Goal: Task Accomplishment & Management: Manage account settings

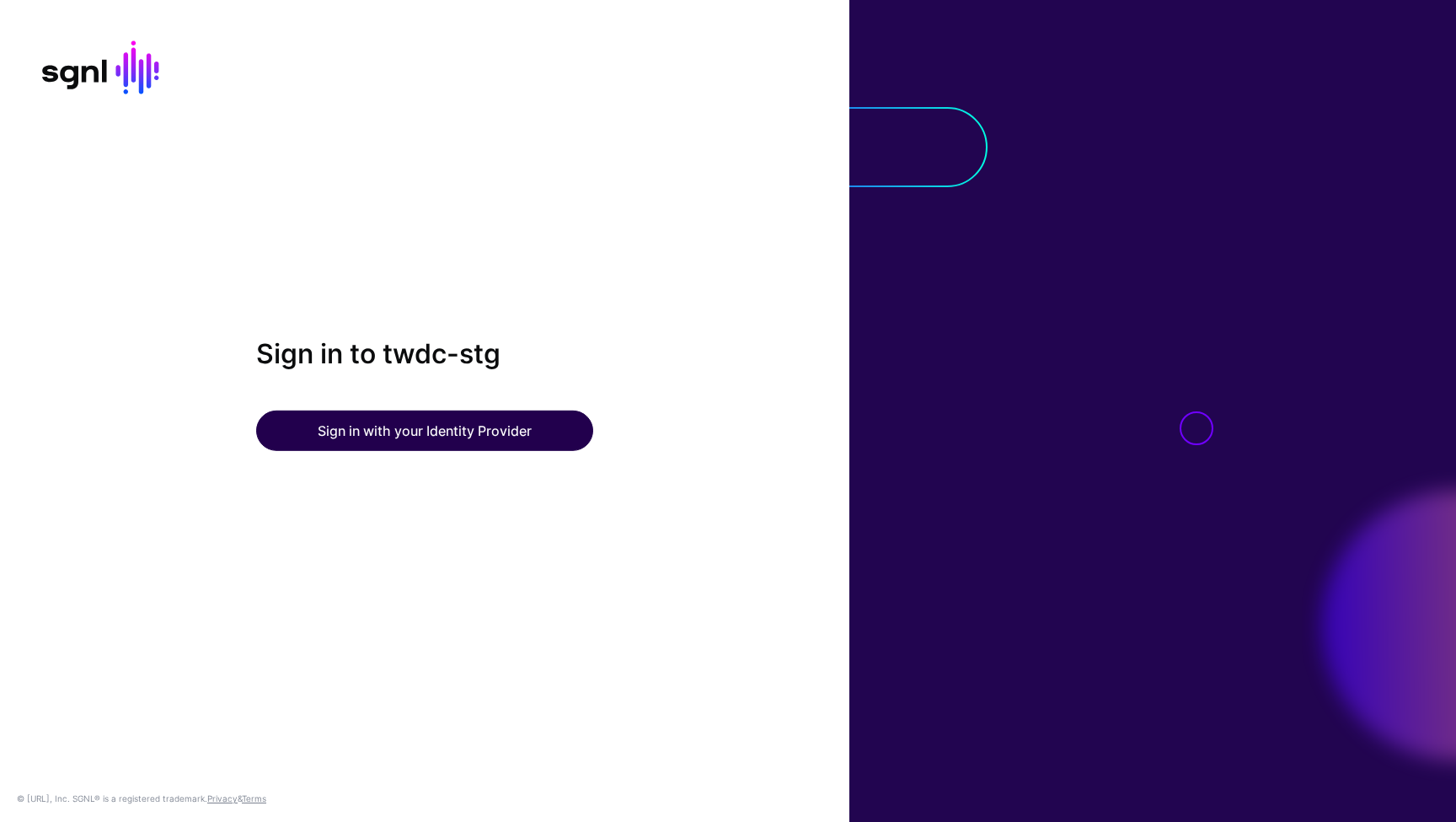
click at [488, 435] on button "Sign in with your Identity Provider" at bounding box center [425, 430] width 337 height 40
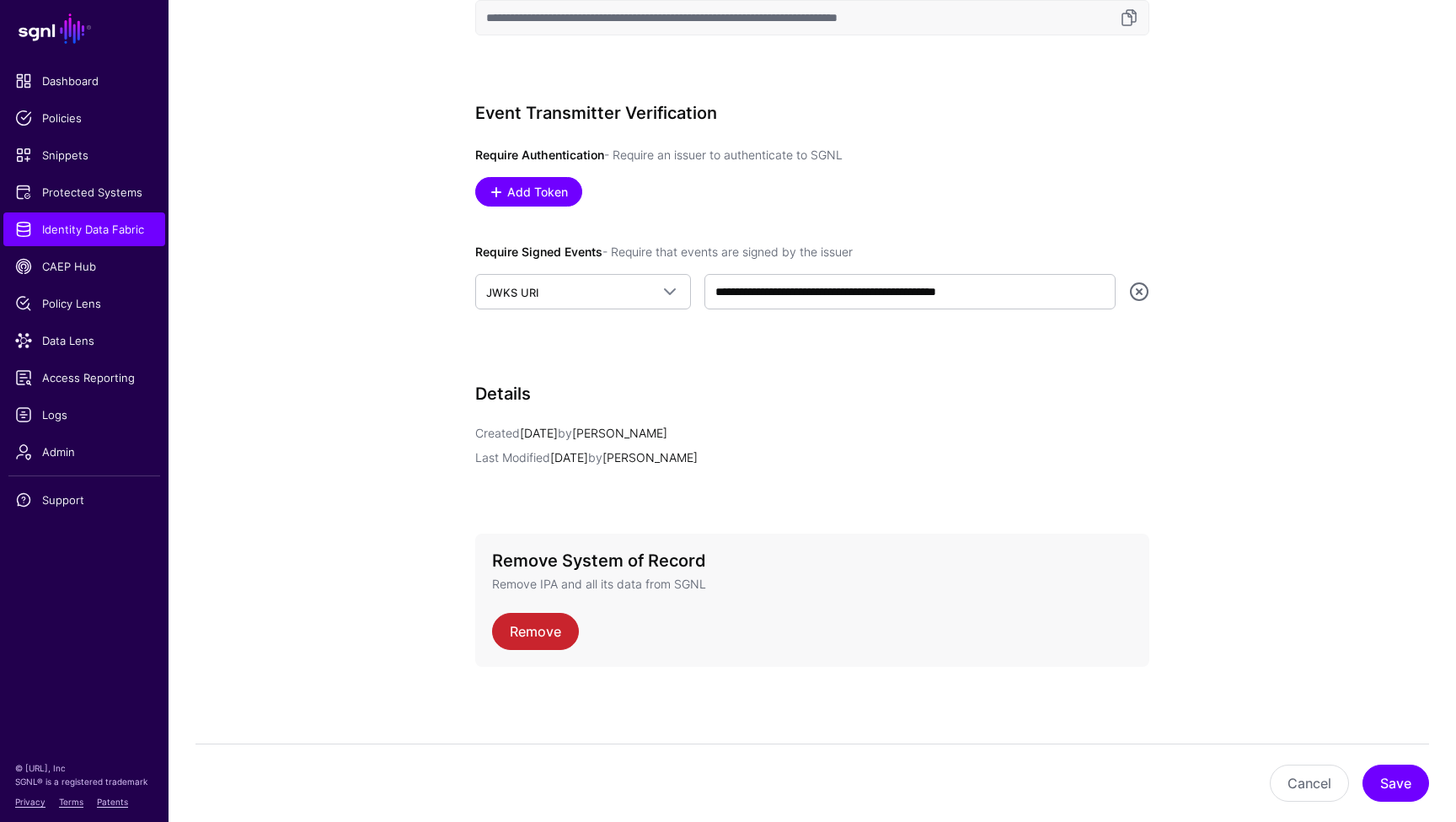
scroll to position [1044, 0]
click at [78, 270] on span "CAEP Hub" at bounding box center [83, 266] width 138 height 17
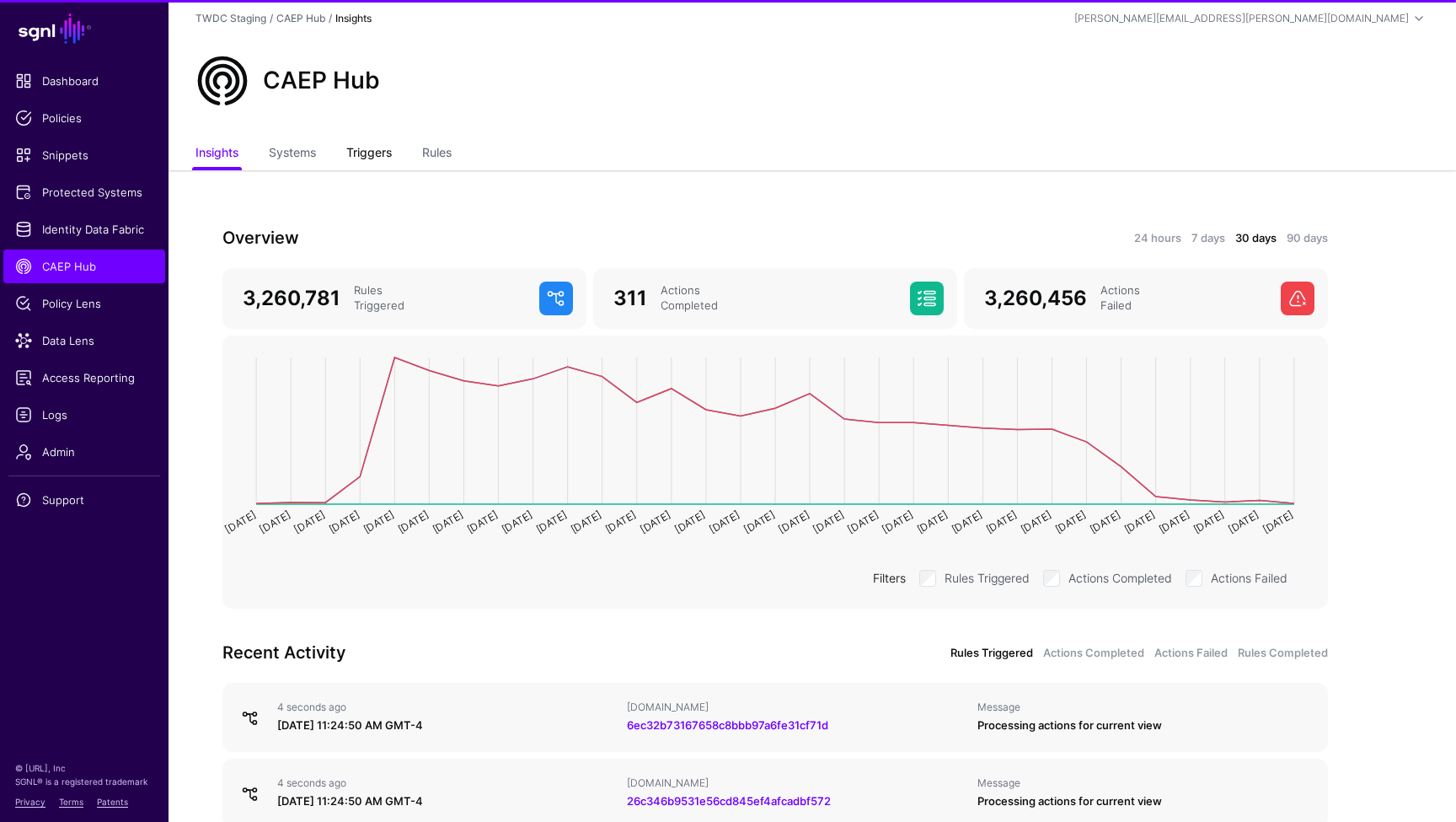
click at [381, 161] on link "Triggers" at bounding box center [369, 154] width 45 height 32
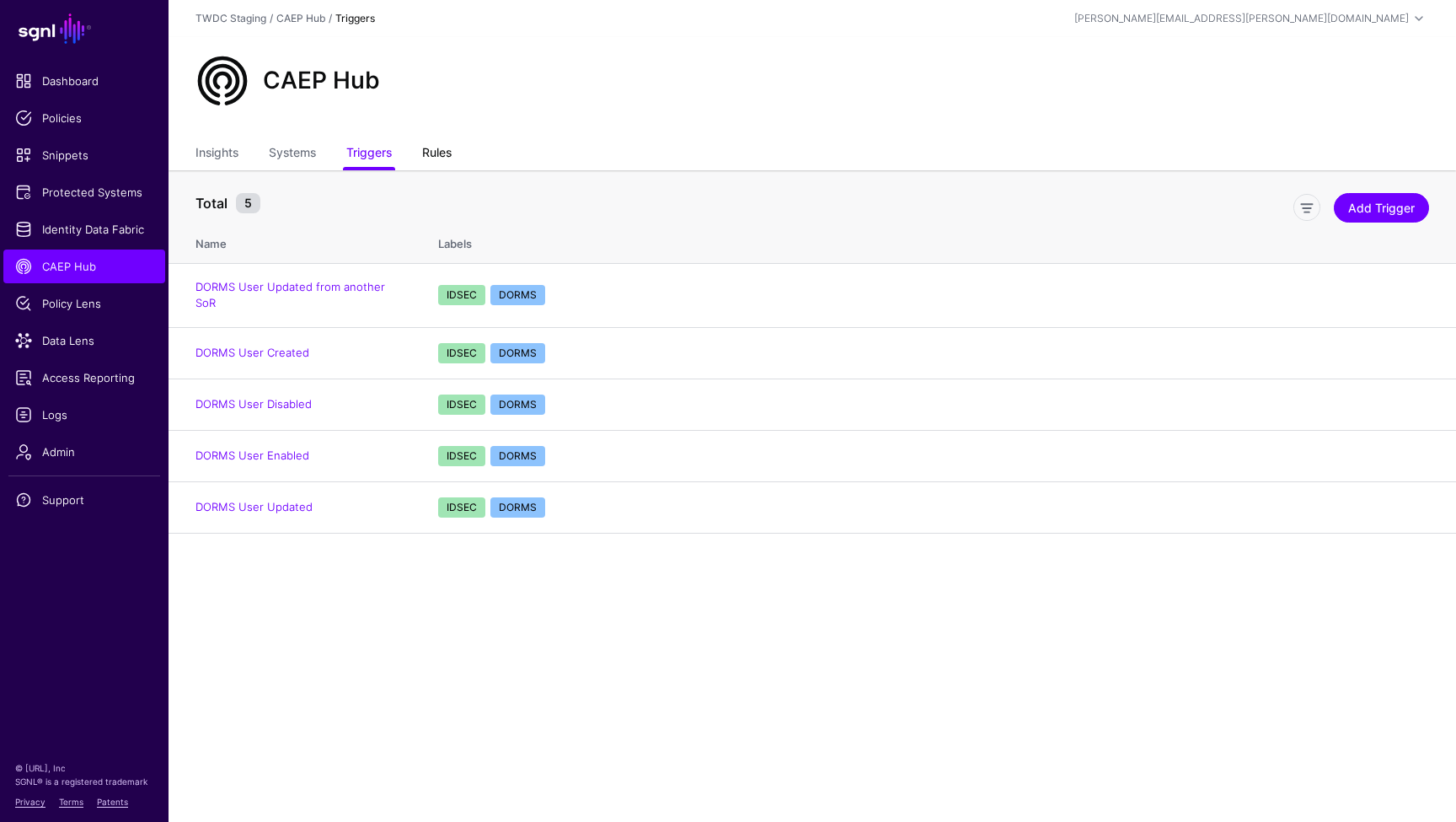
click at [441, 157] on link "Rules" at bounding box center [437, 154] width 29 height 32
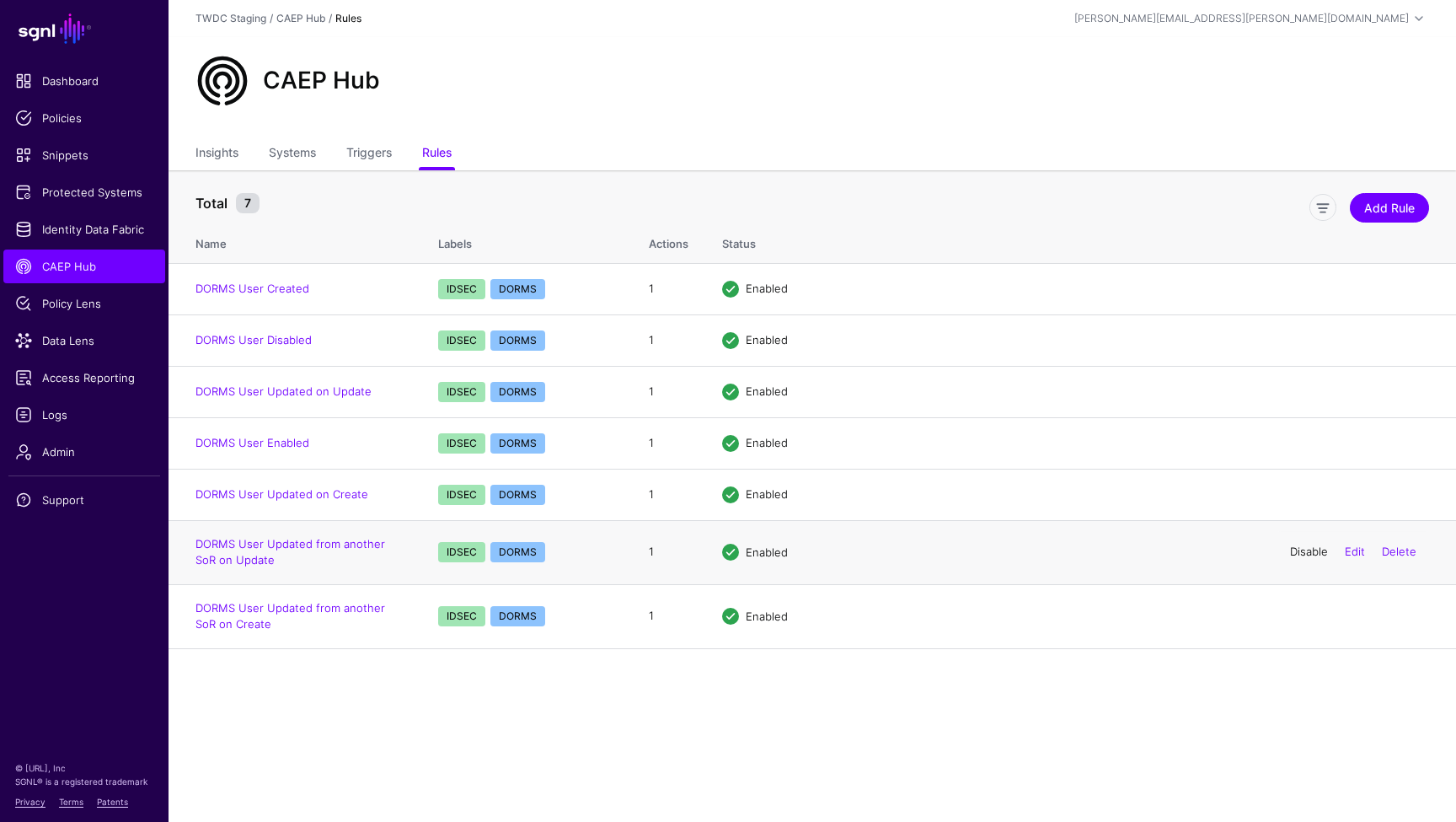
click at [1303, 553] on link "Disable" at bounding box center [1309, 551] width 38 height 14
click at [1308, 617] on link "Disable" at bounding box center [1309, 615] width 38 height 14
click at [1304, 496] on link "Disable" at bounding box center [1309, 494] width 38 height 14
click at [548, 699] on main "SGNL Dashboard Policies Snippets Protected Systems Identity Data Fabric CAEP Hu…" at bounding box center [728, 411] width 1456 height 822
click at [339, 392] on link "DORMS User Updated on Update" at bounding box center [283, 391] width 176 height 14
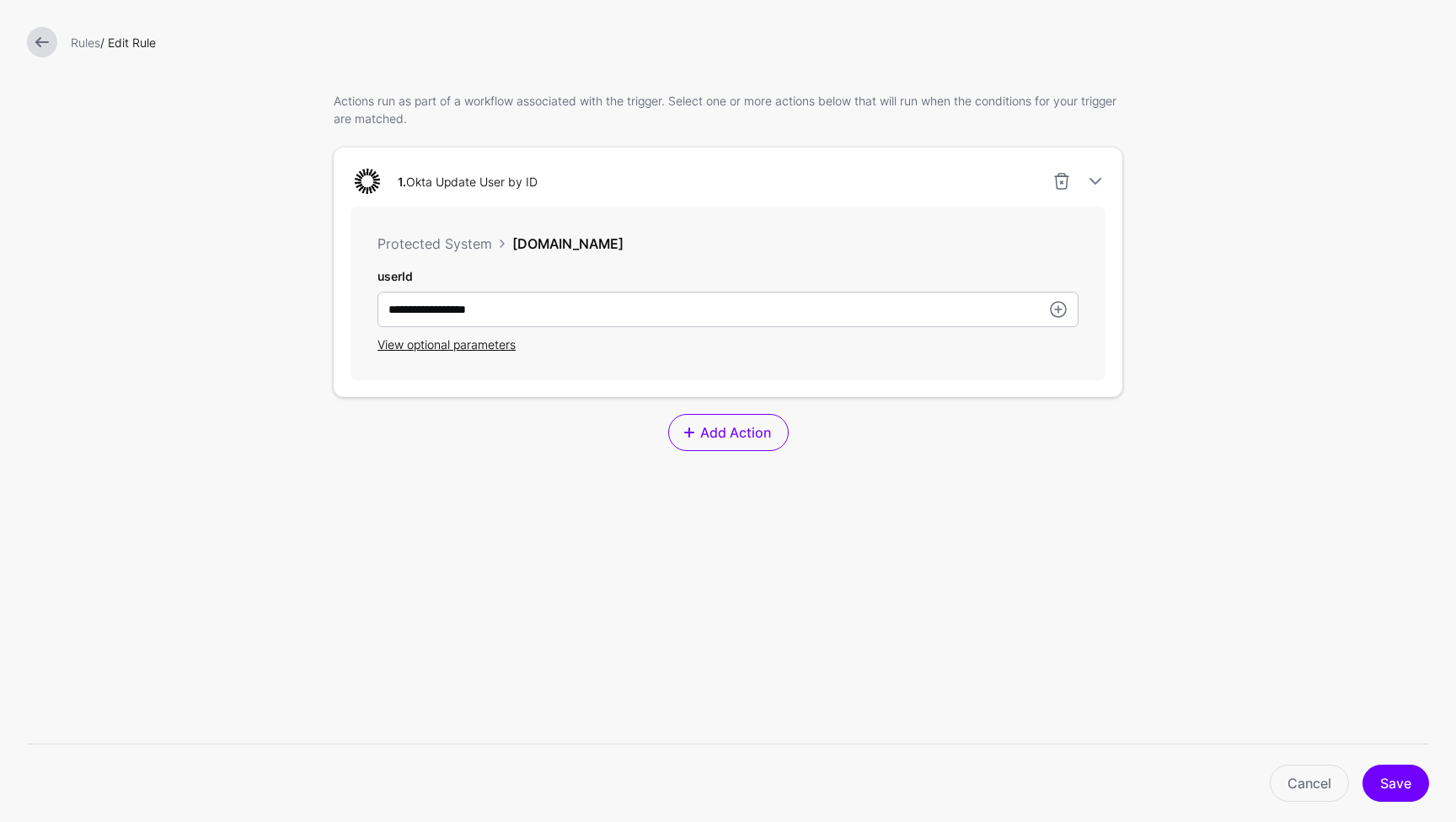
scroll to position [430, 0]
click at [422, 350] on span "View optional parameters" at bounding box center [446, 344] width 138 height 15
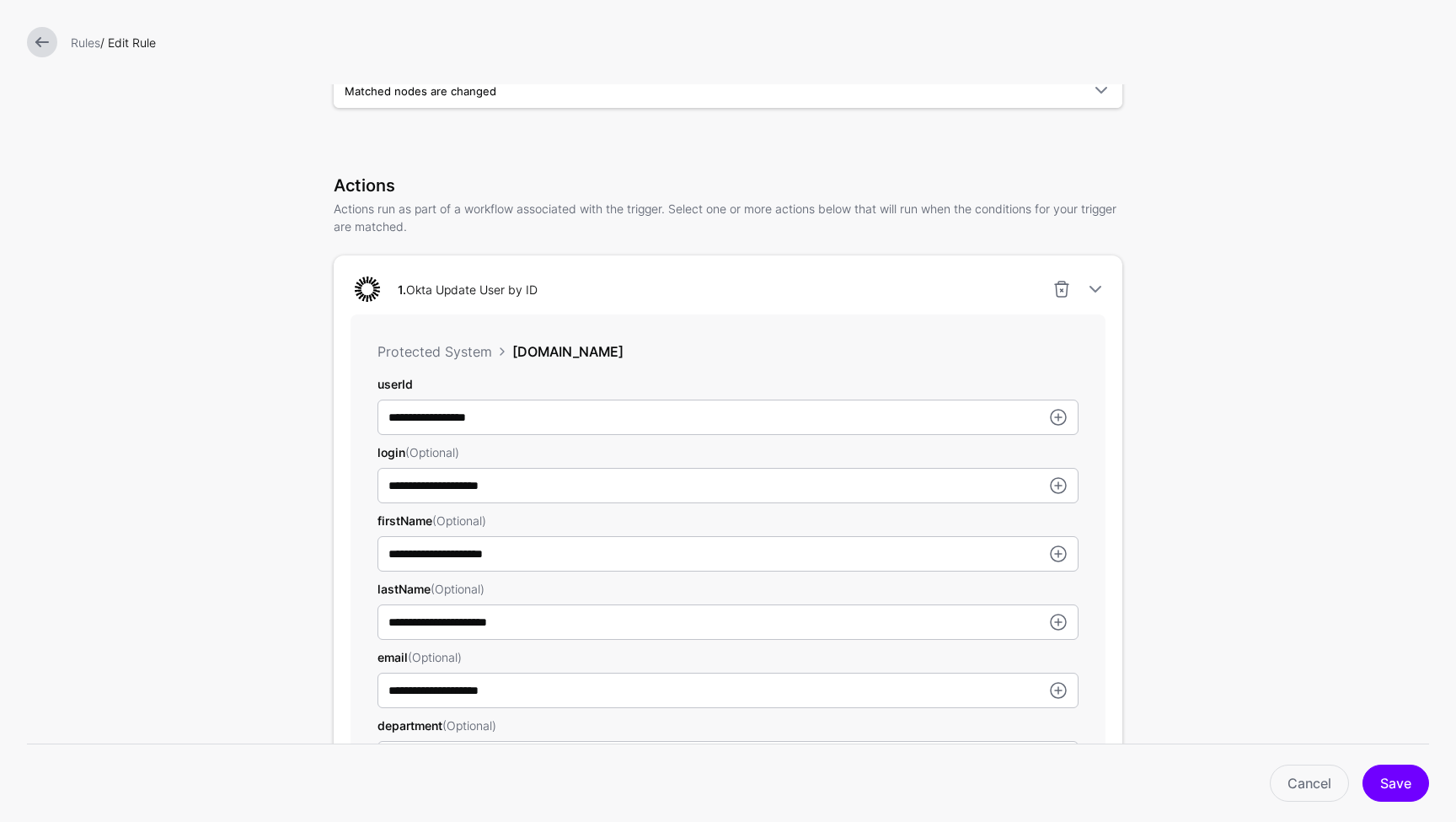
scroll to position [0, 0]
click at [1292, 785] on link "Cancel" at bounding box center [1309, 783] width 79 height 37
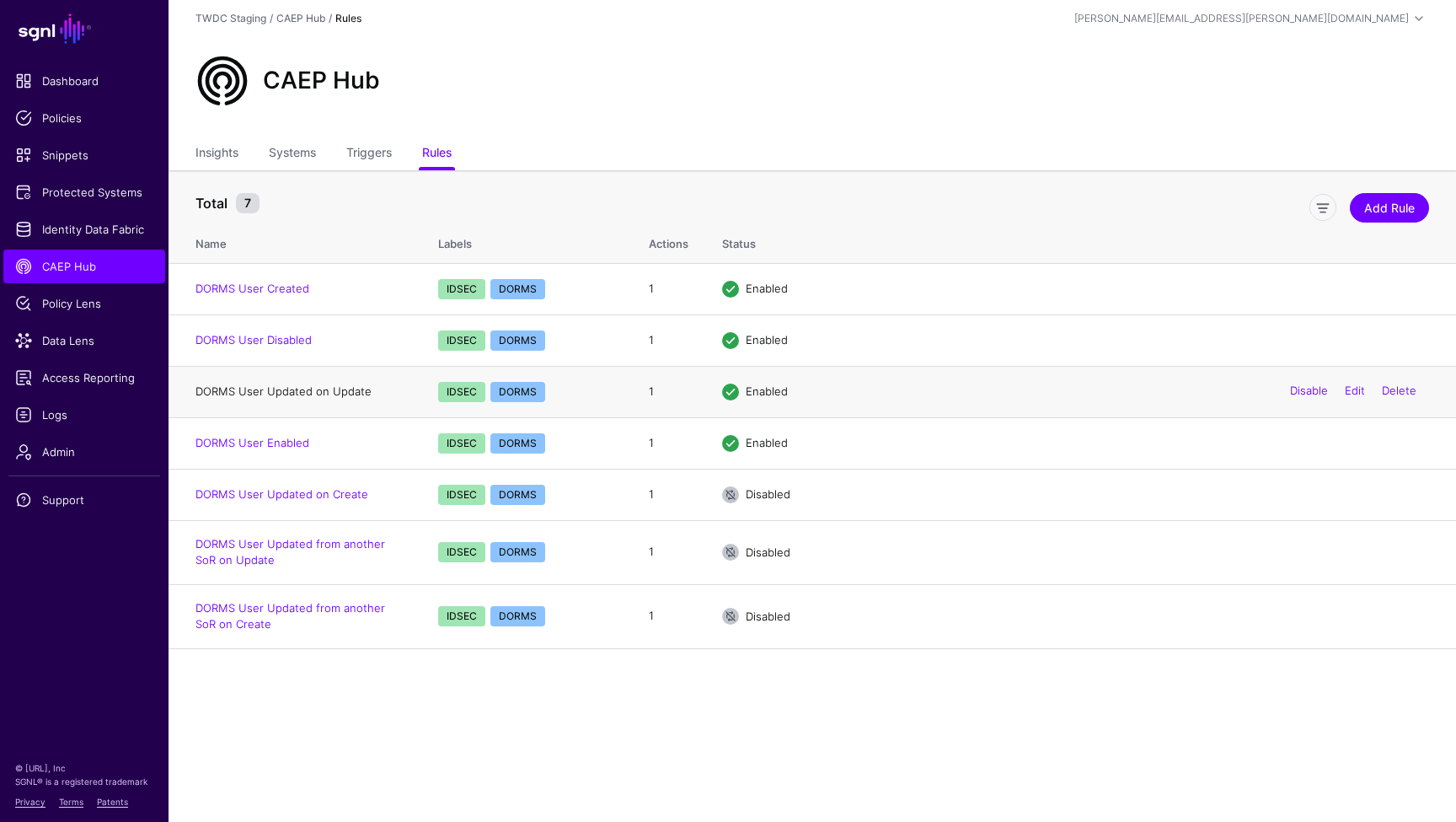
click at [314, 394] on link "DORMS User Updated on Update" at bounding box center [283, 391] width 176 height 14
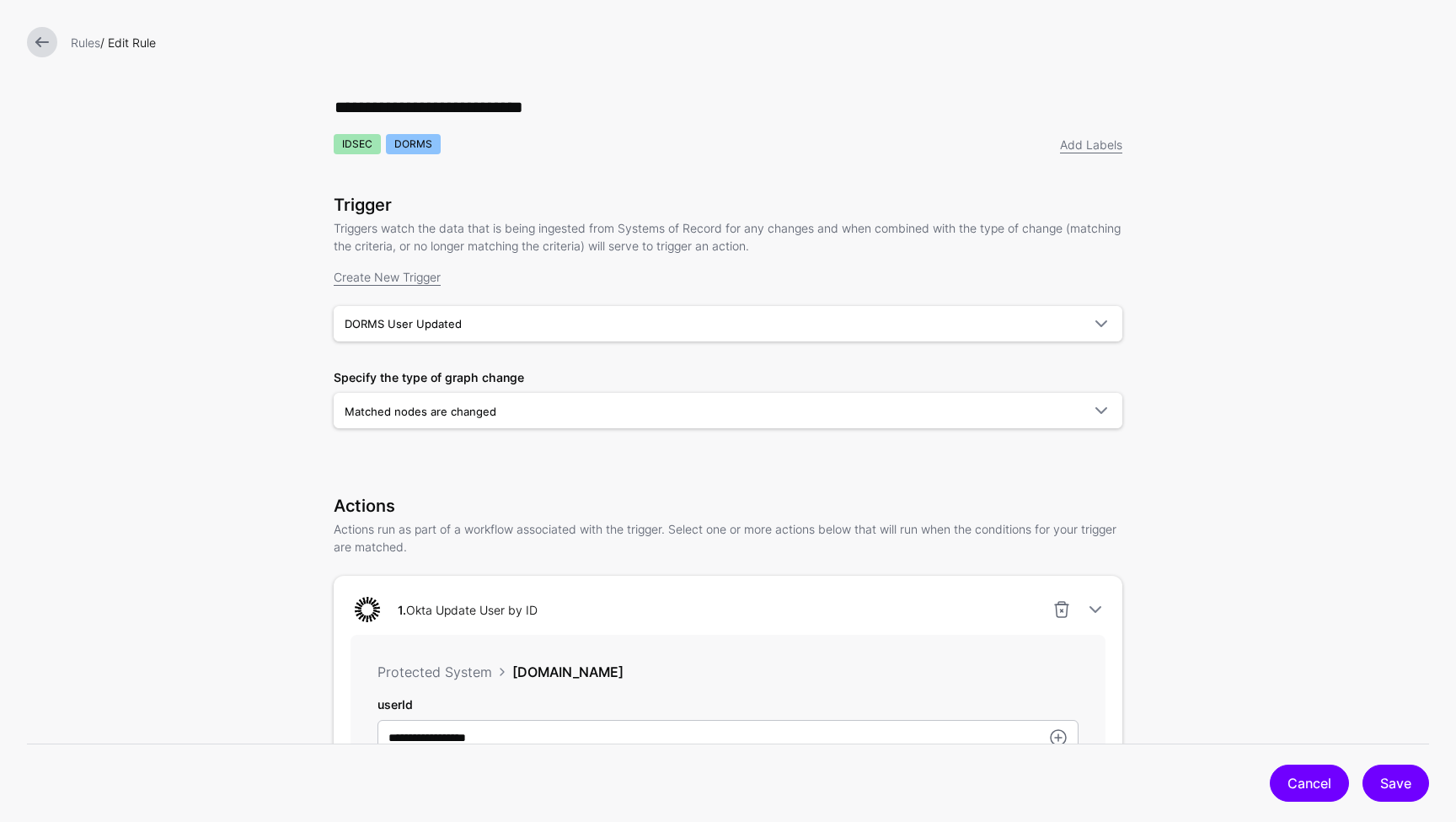
click at [1303, 788] on link "Cancel" at bounding box center [1309, 783] width 79 height 37
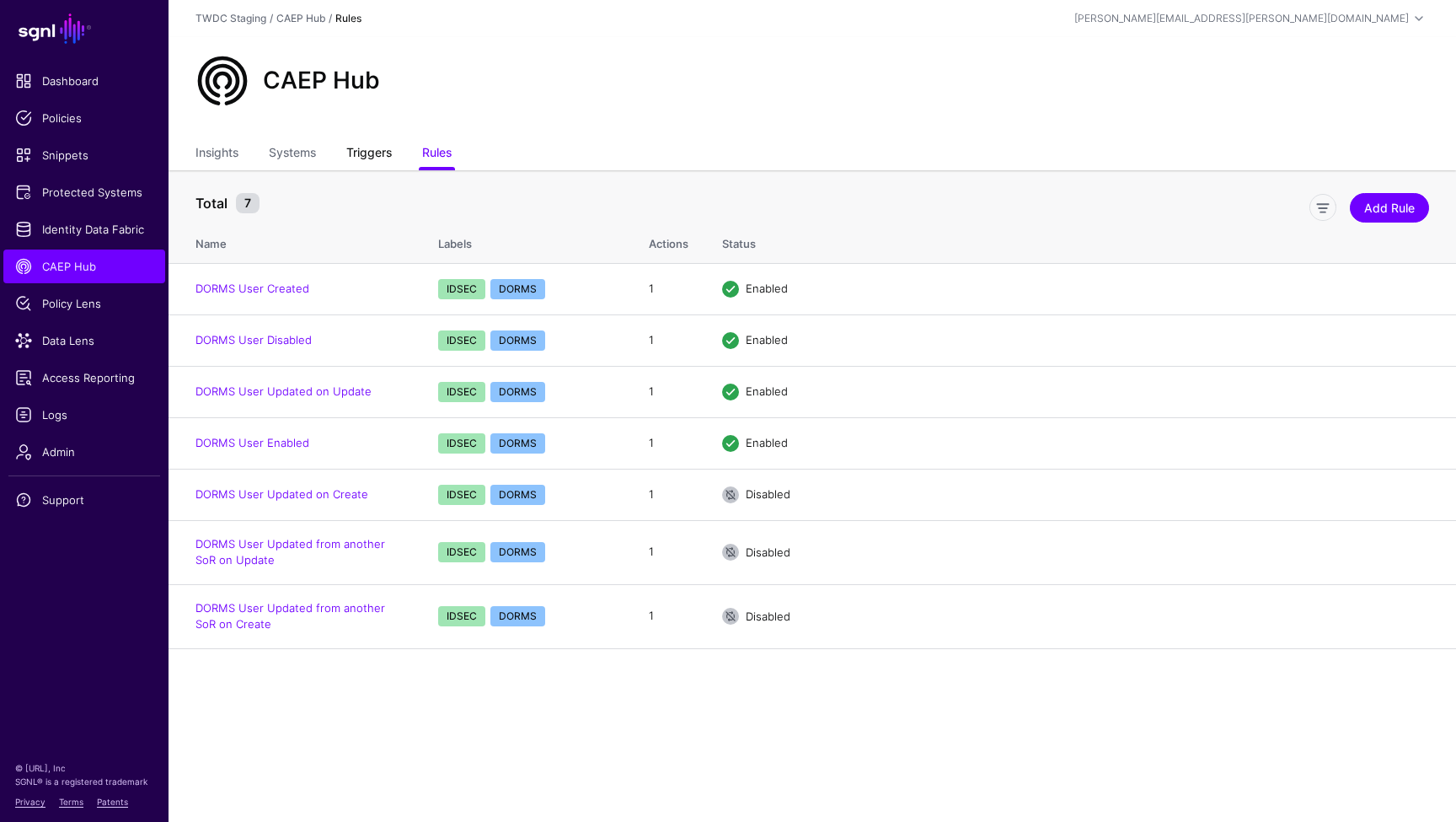
click at [364, 153] on link "Triggers" at bounding box center [369, 154] width 45 height 32
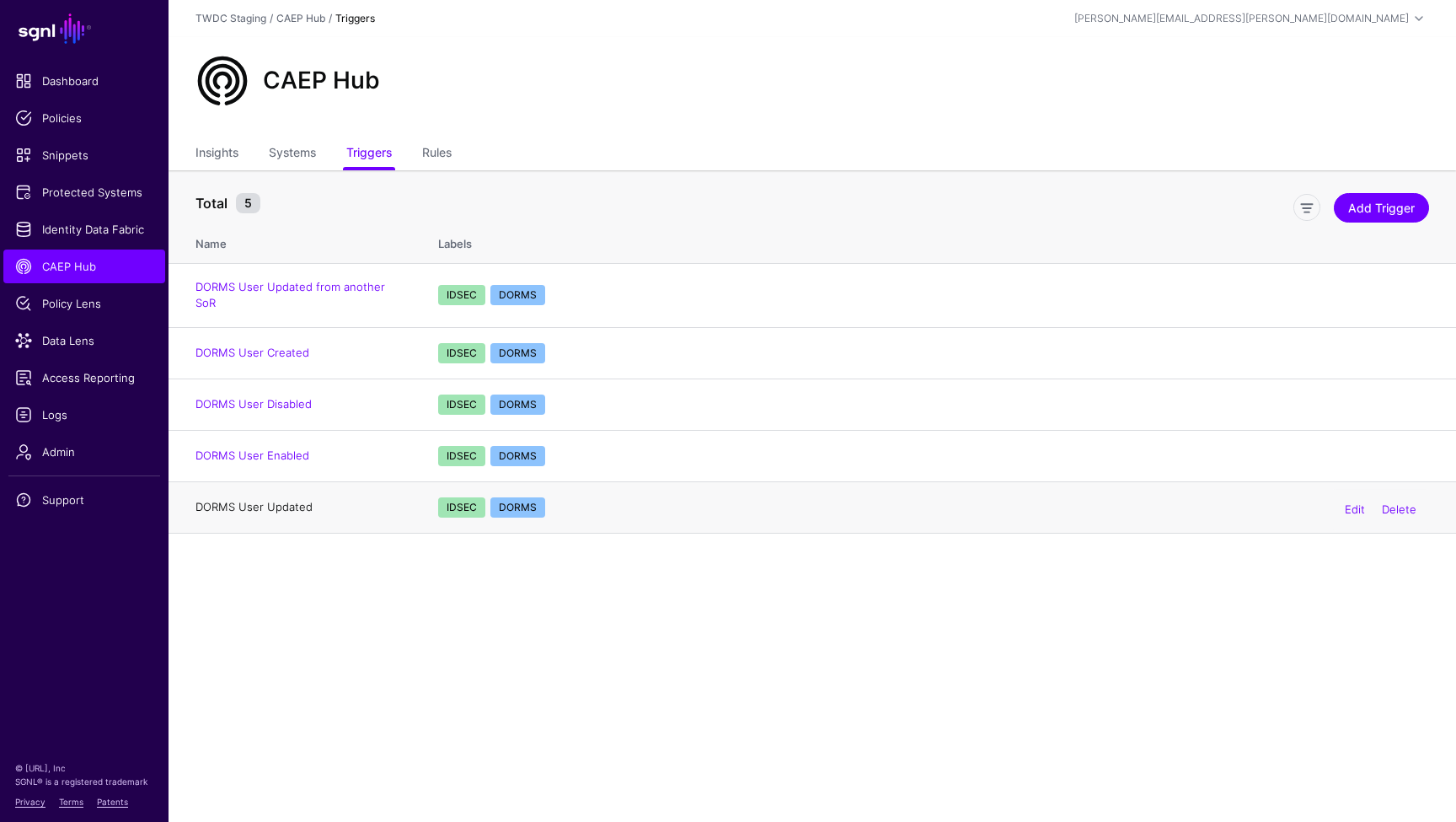
click at [283, 500] on link "DORMS User Updated" at bounding box center [253, 507] width 117 height 14
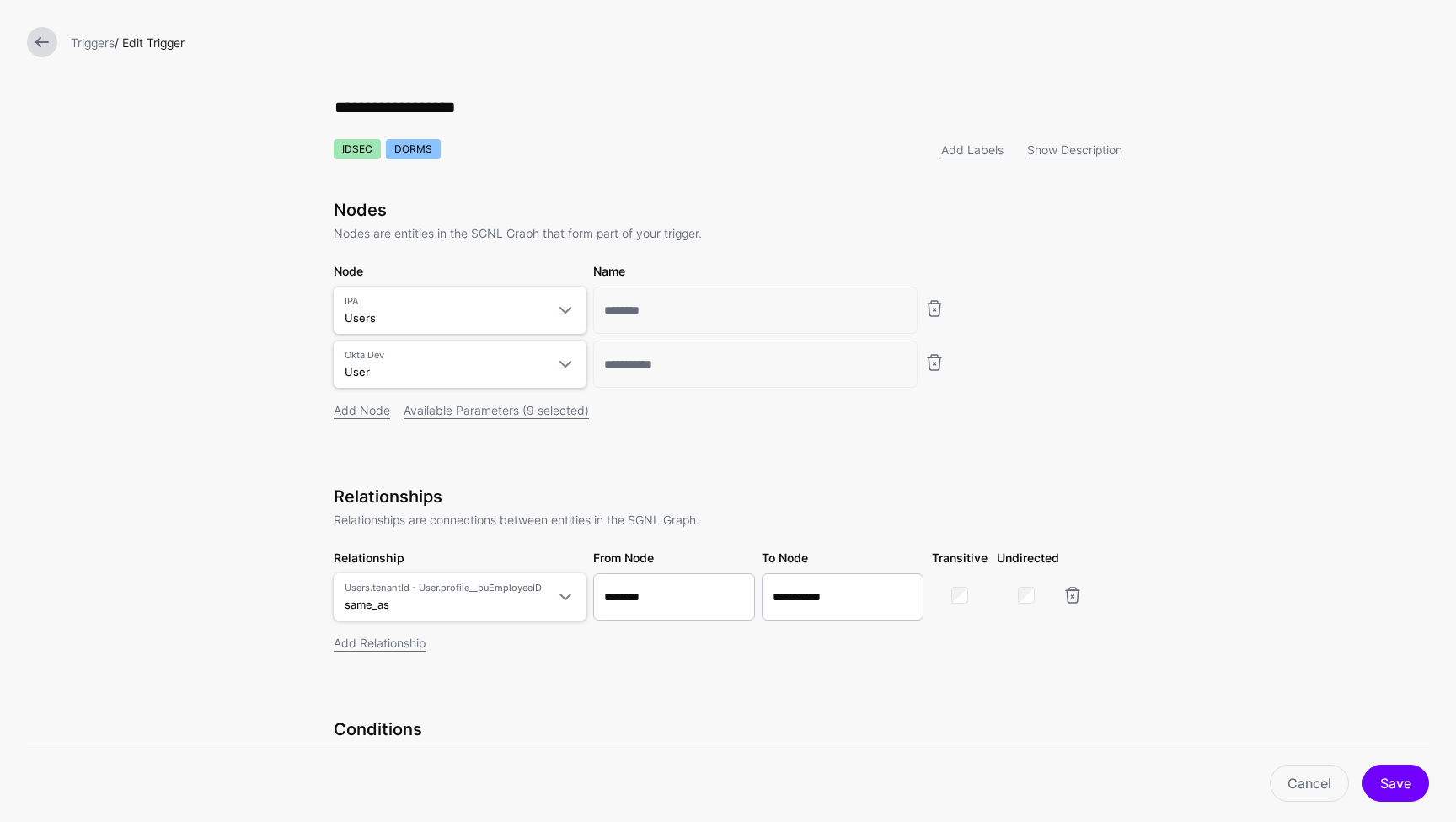
click at [35, 42] on link at bounding box center [41, 41] width 30 height 30
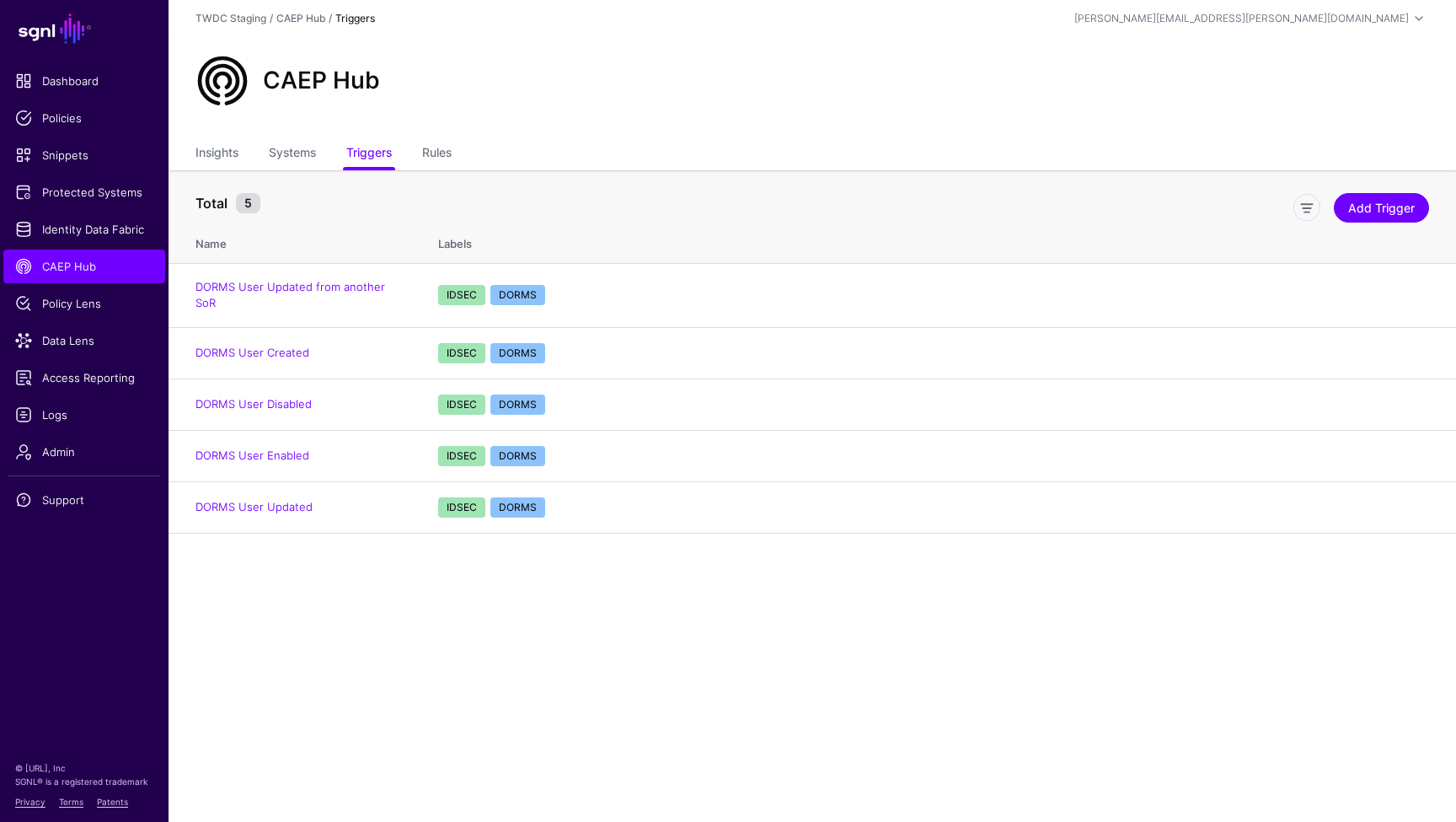
click at [577, 596] on main "SGNL Dashboard Policies Snippets Protected Systems Identity Data Fabric CAEP Hu…" at bounding box center [728, 411] width 1456 height 822
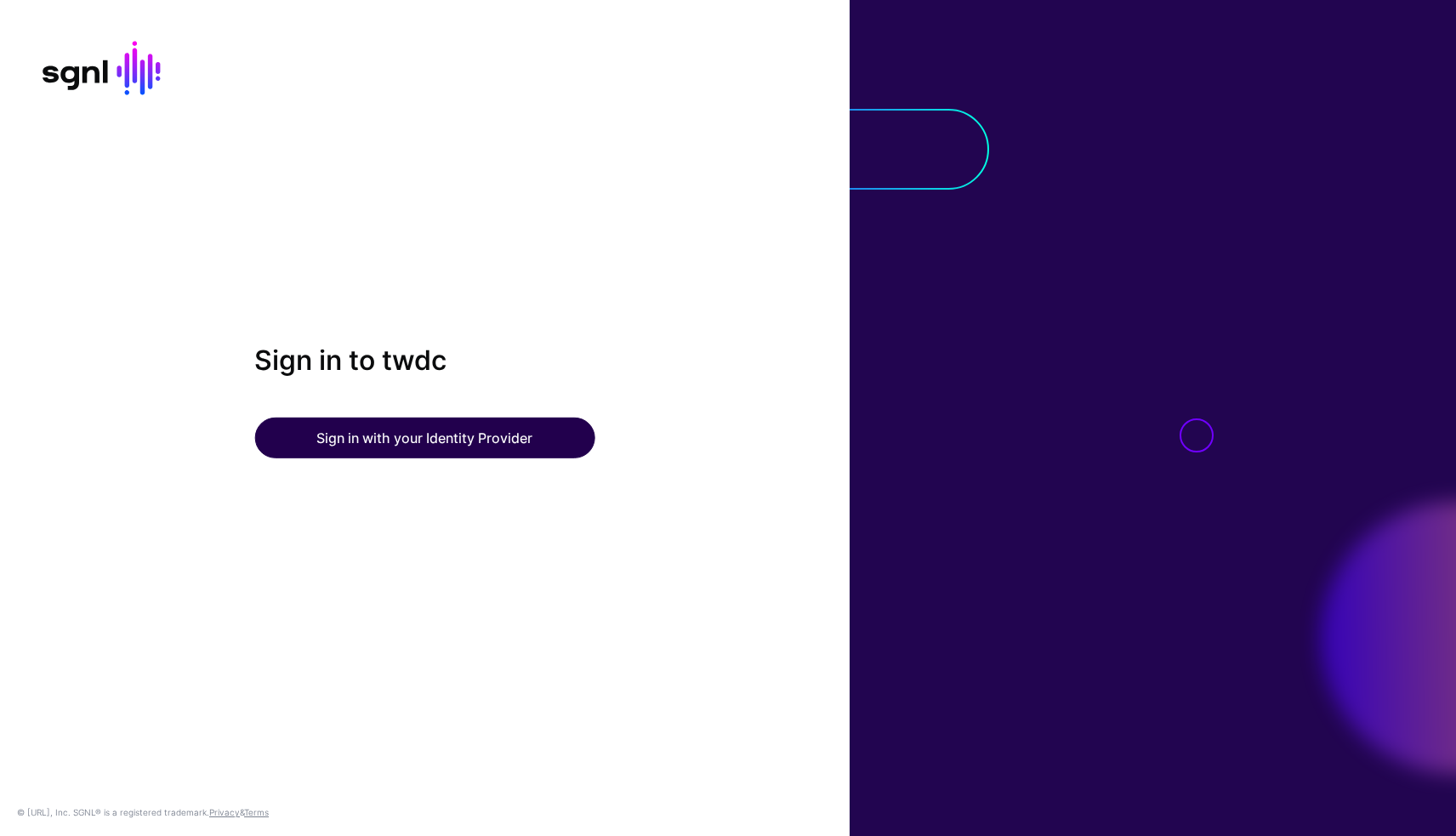
click at [513, 440] on button "Sign in with your Identity Provider" at bounding box center [425, 437] width 340 height 41
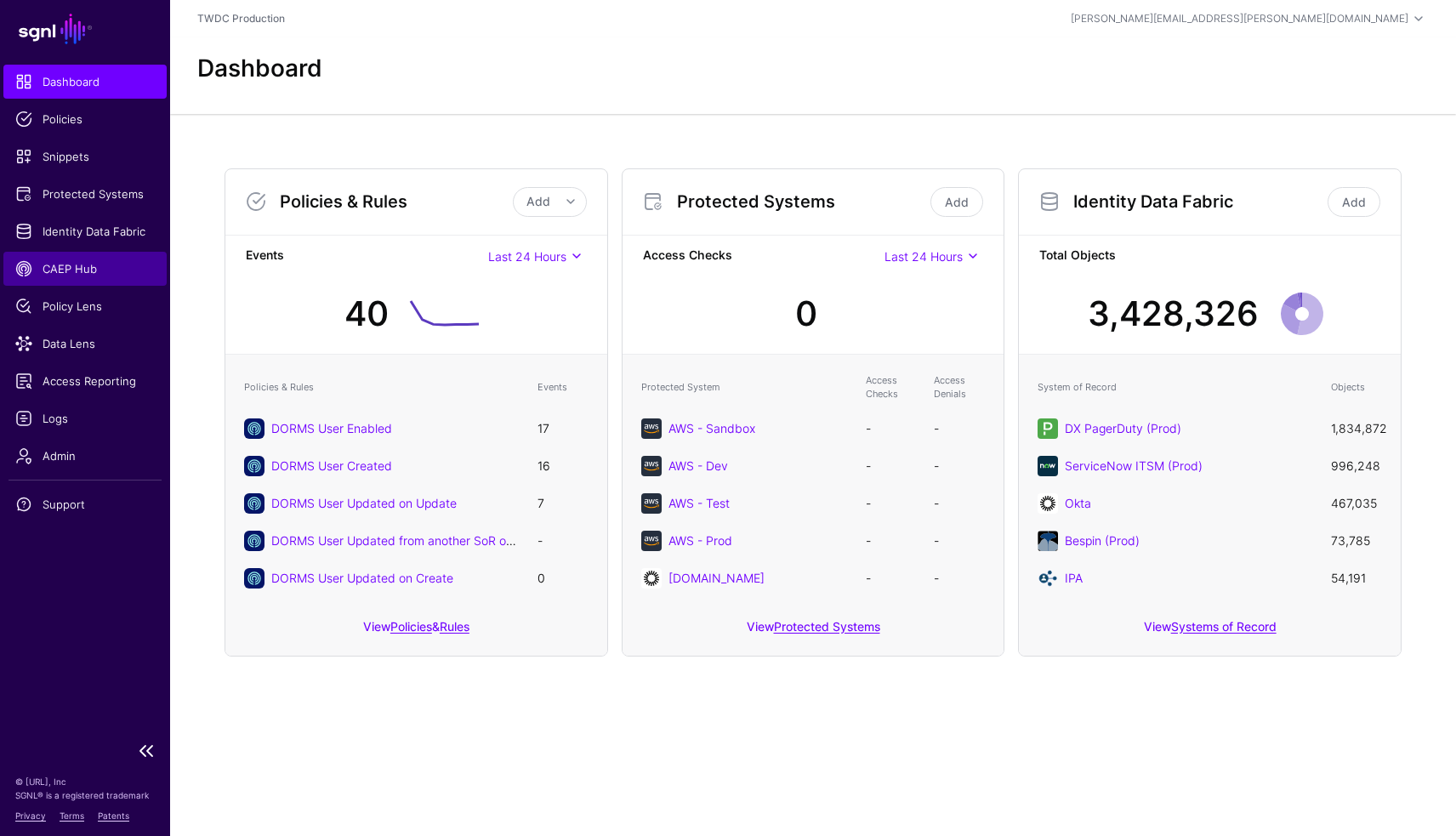
click at [75, 275] on span "CAEP Hub" at bounding box center [84, 268] width 140 height 17
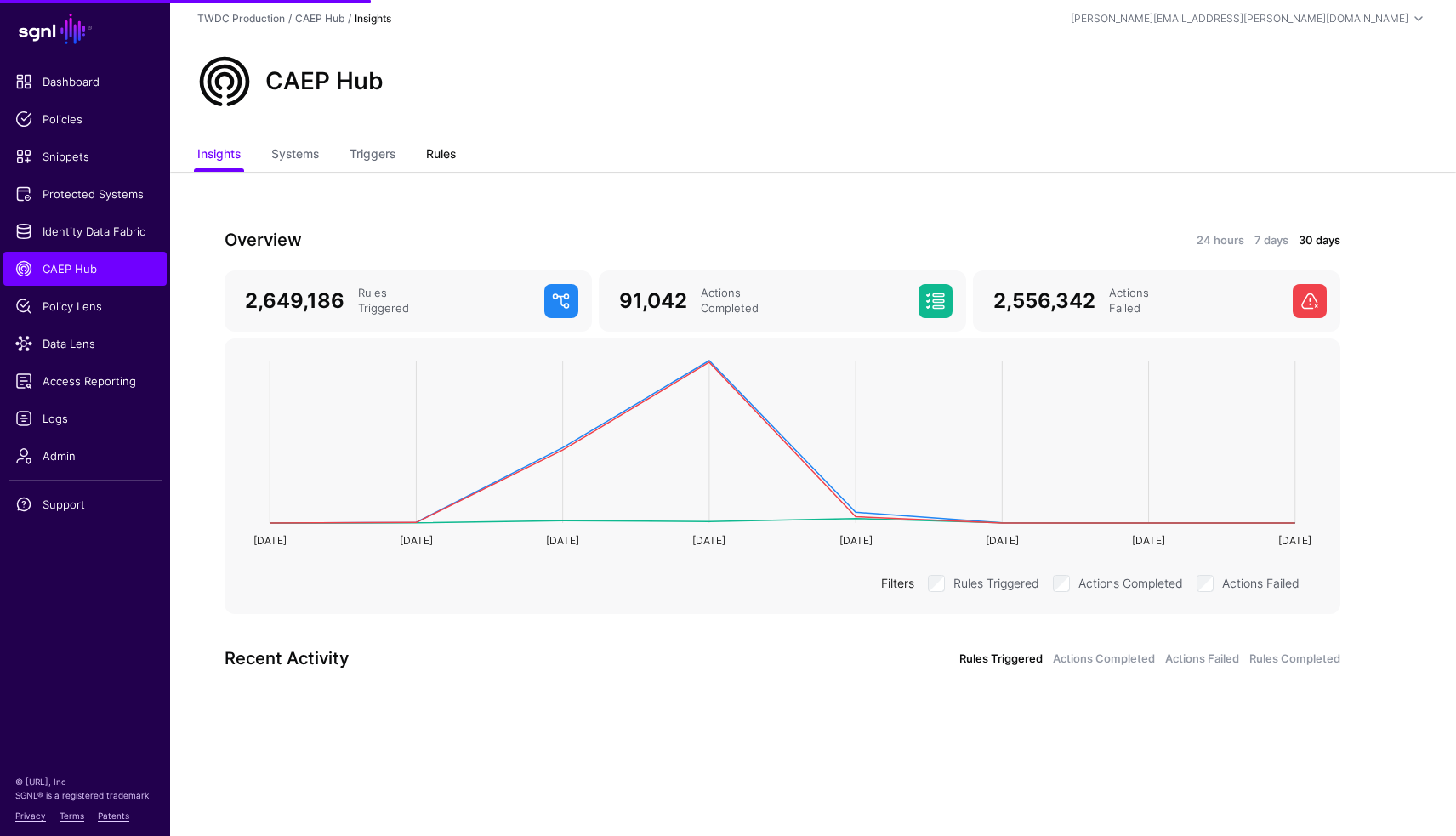
click at [448, 161] on link "Rules" at bounding box center [441, 155] width 30 height 33
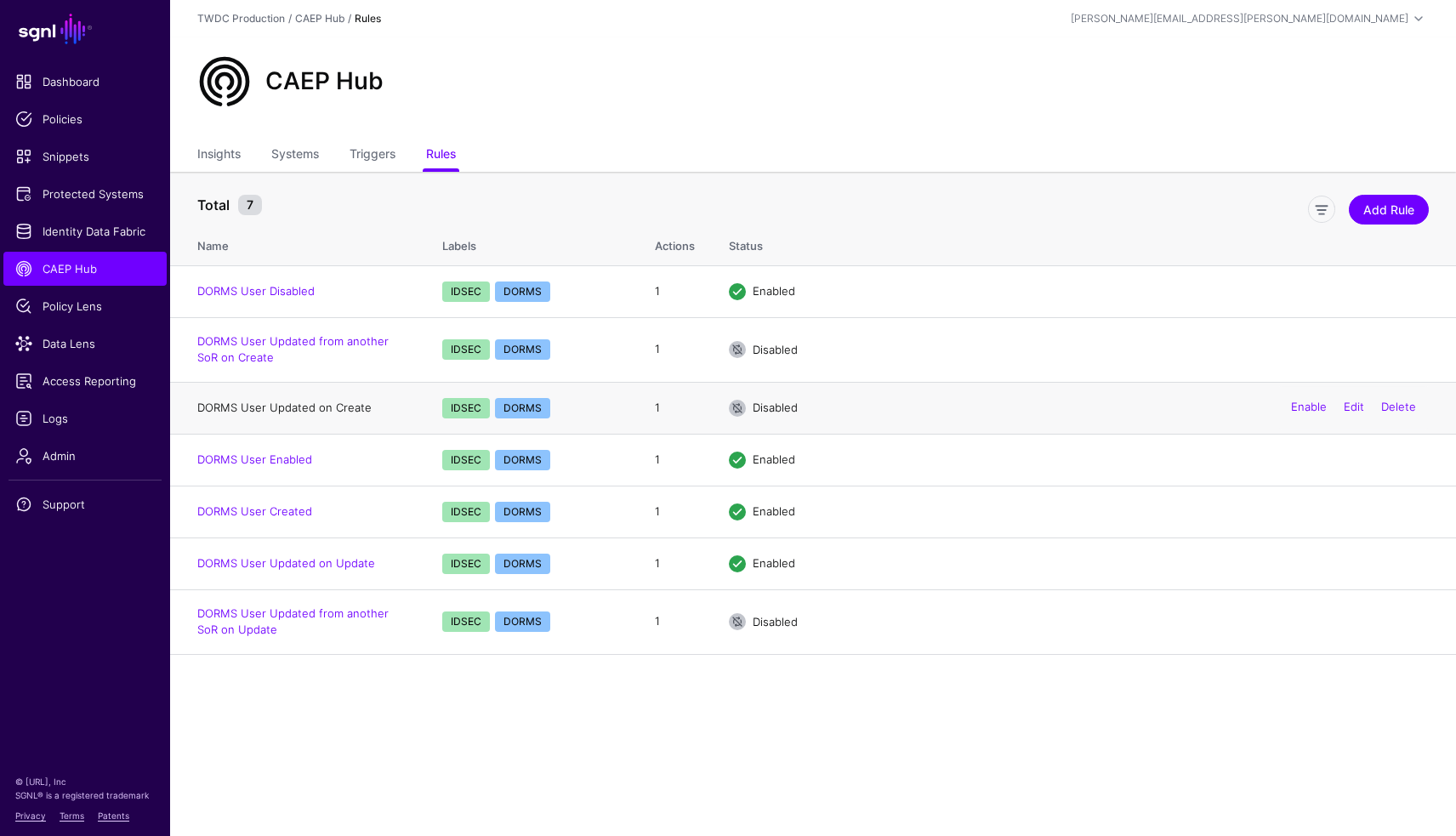
click at [324, 413] on link "DORMS User Updated on Create" at bounding box center [284, 408] width 174 height 14
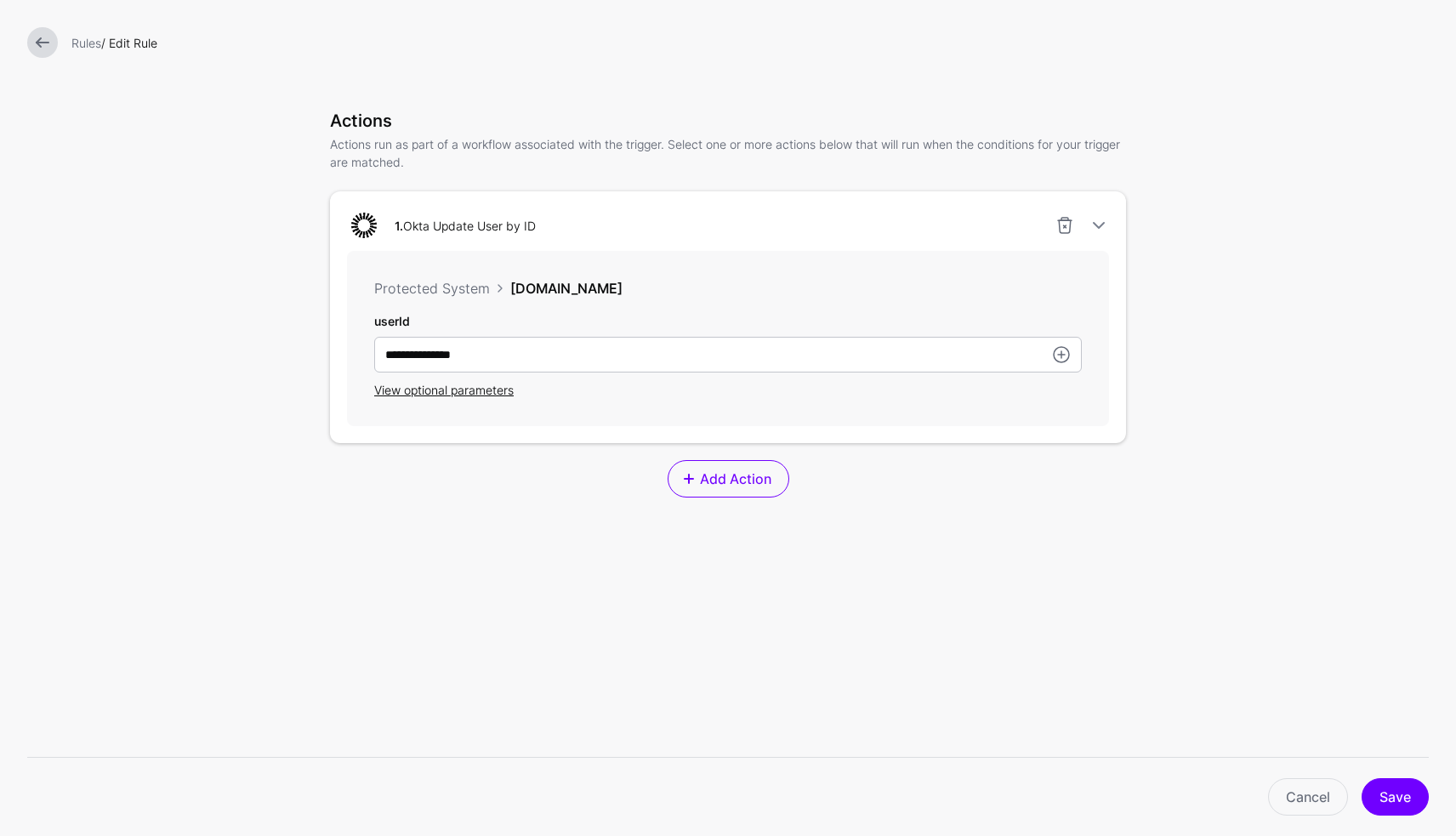
scroll to position [377, 0]
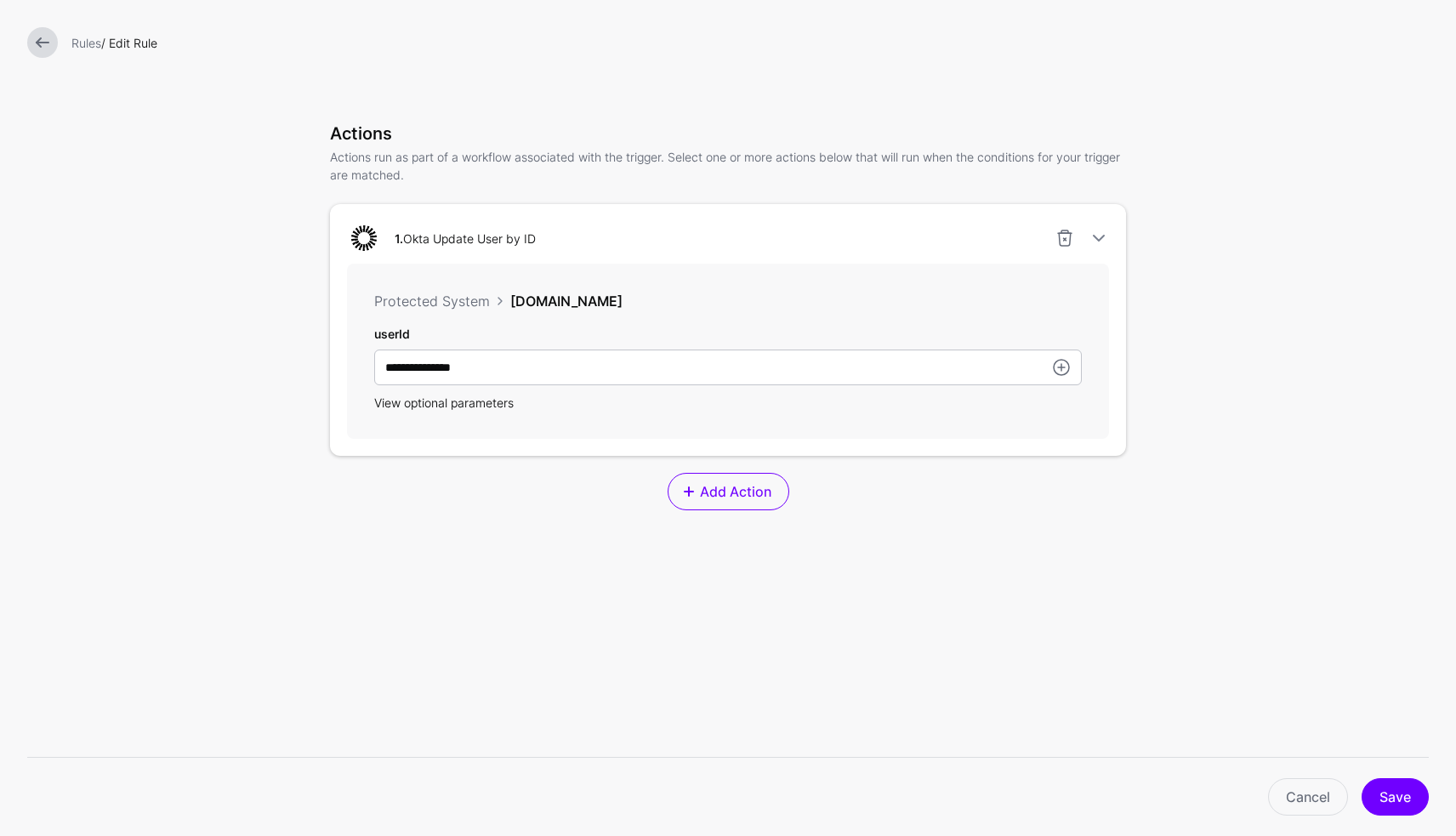
click at [435, 408] on span "View optional parameters" at bounding box center [443, 403] width 140 height 15
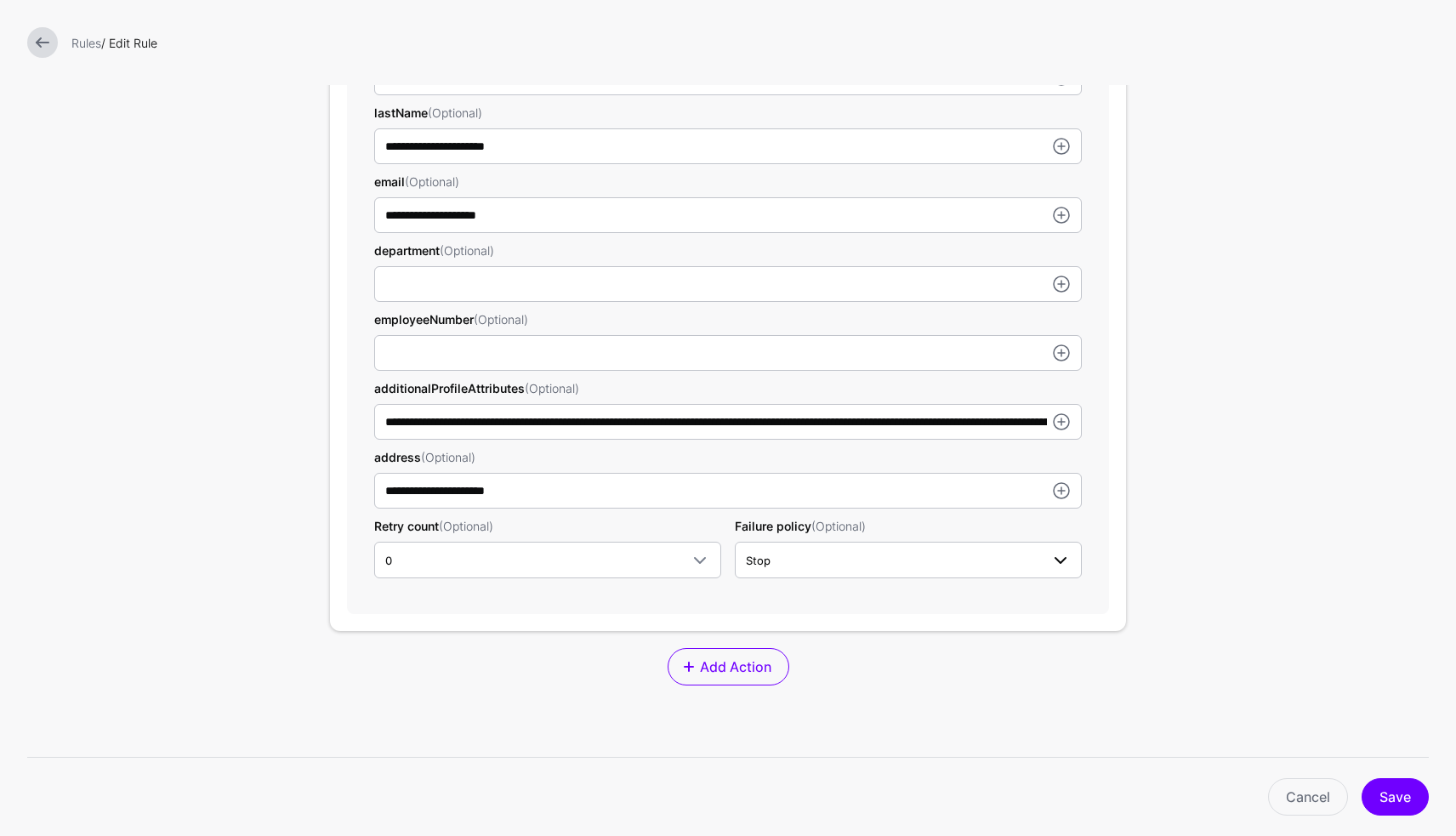
scroll to position [0, 0]
click at [1292, 797] on link "Cancel" at bounding box center [1308, 796] width 80 height 38
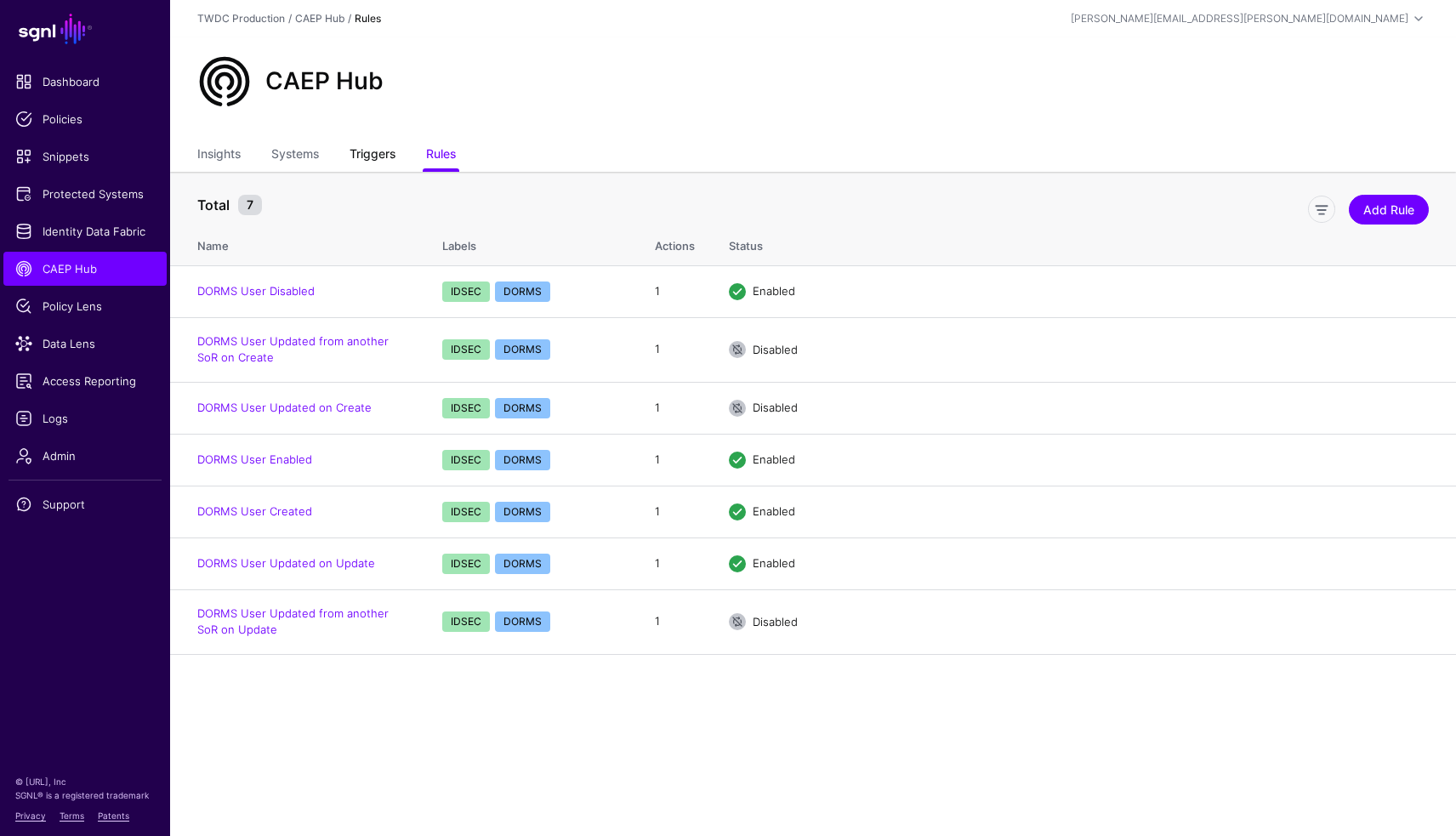
click at [375, 158] on link "Triggers" at bounding box center [372, 155] width 46 height 33
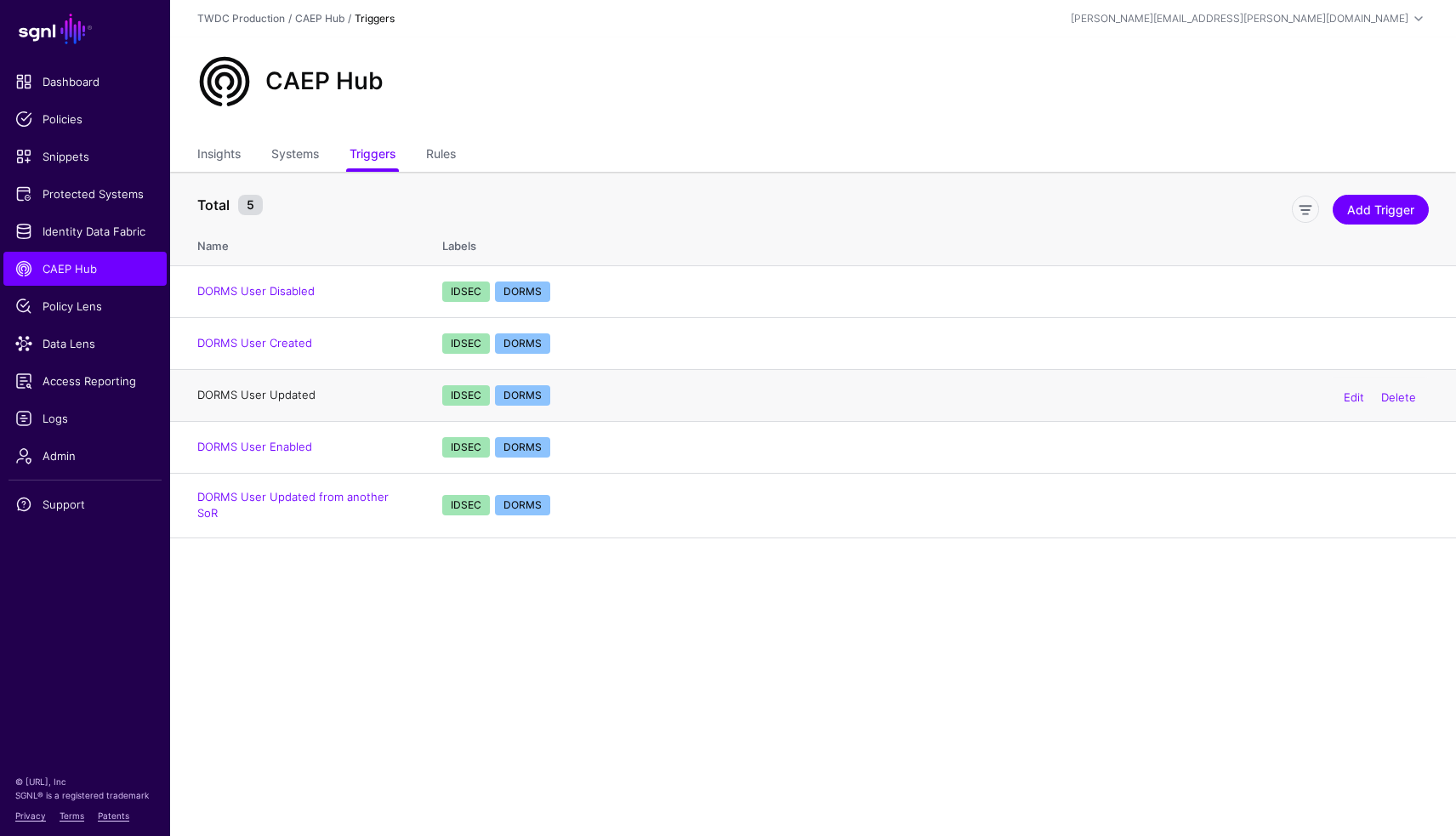
click at [284, 398] on link "DORMS User Updated" at bounding box center [255, 395] width 118 height 14
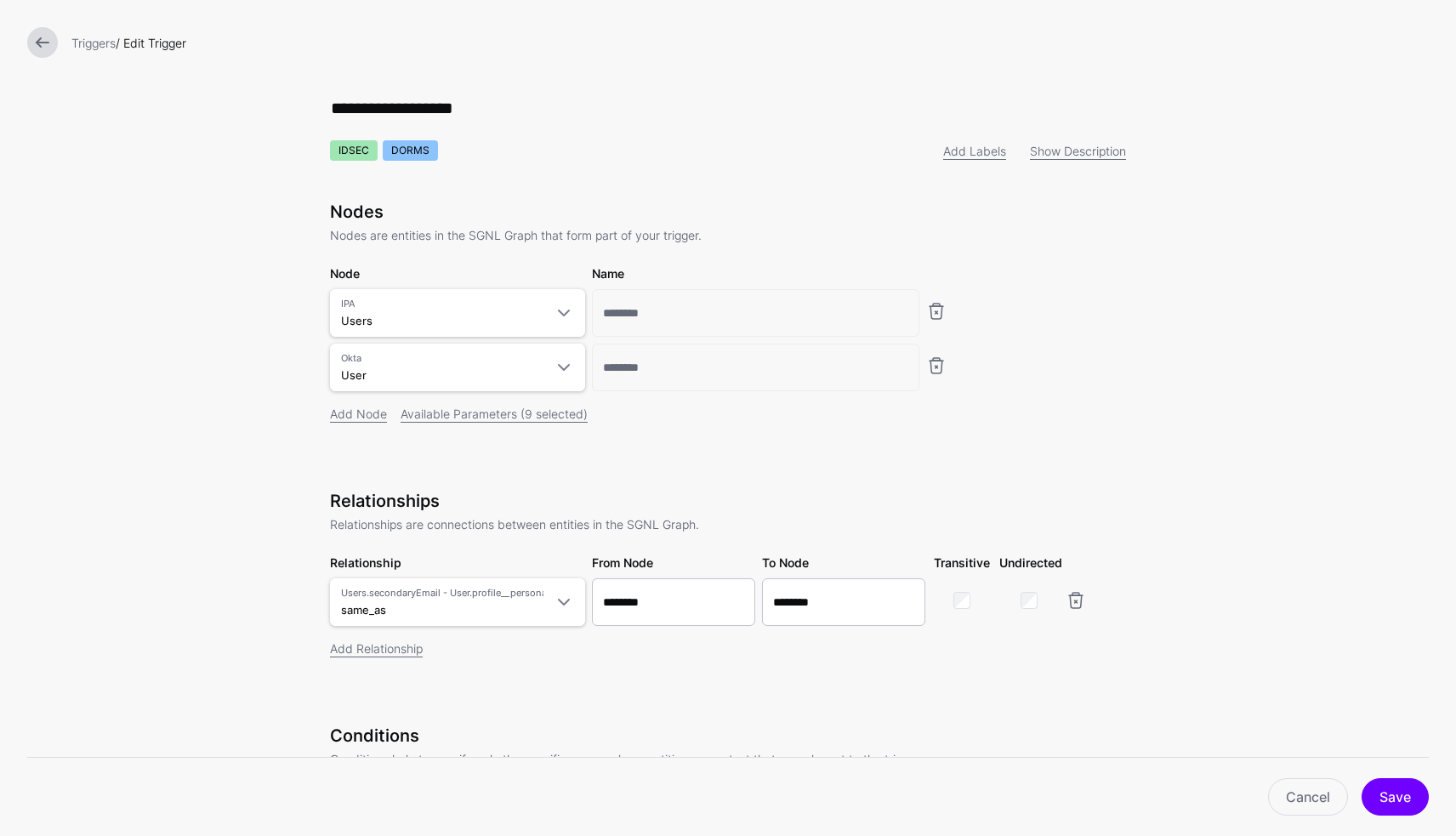
click at [43, 50] on link at bounding box center [42, 42] width 31 height 31
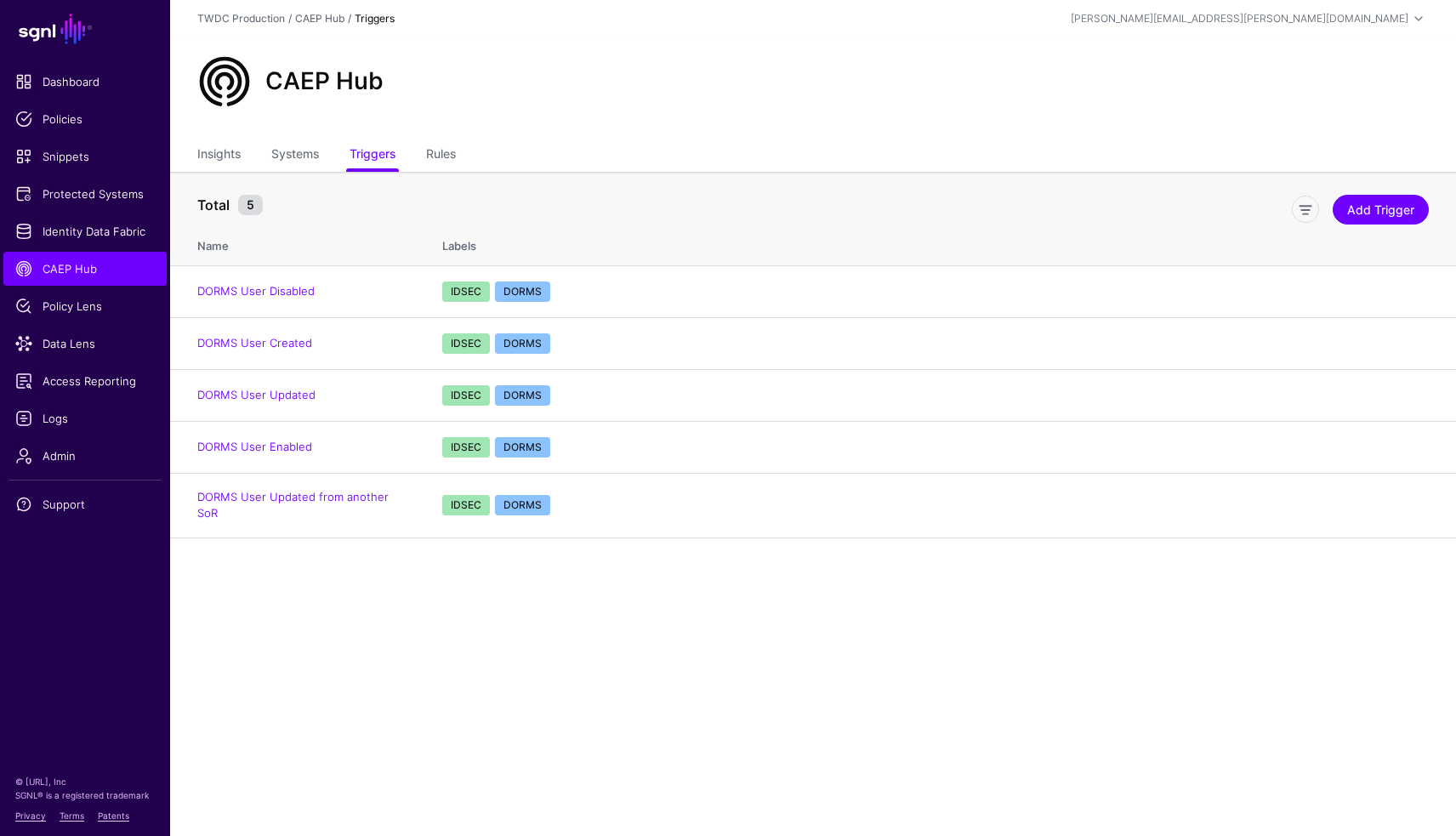
click at [336, 602] on main "SGNL Dashboard Policies Snippets Protected Systems Identity Data Fabric CAEP Hu…" at bounding box center [728, 418] width 1456 height 836
click at [536, 603] on main "SGNL Dashboard Policies Snippets Protected Systems Identity Data Fabric CAEP Hu…" at bounding box center [728, 418] width 1456 height 836
